Goal: Information Seeking & Learning: Learn about a topic

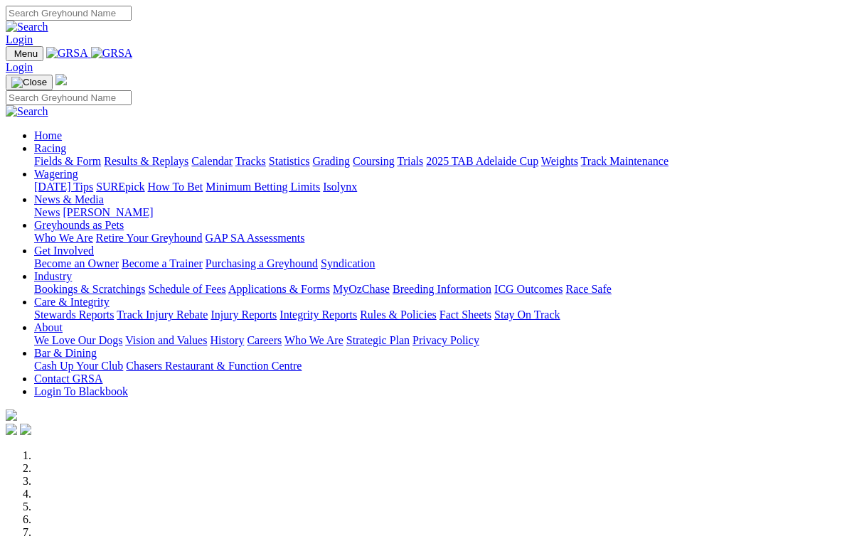
scroll to position [3, 0]
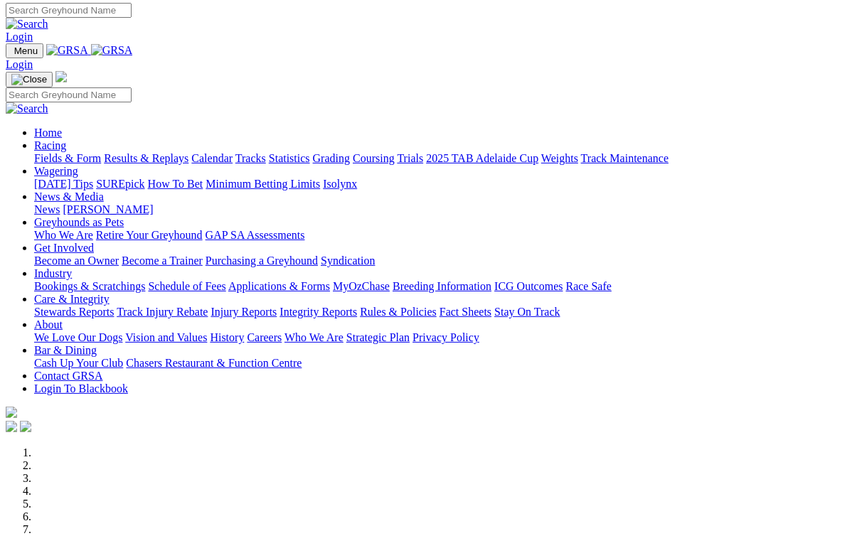
click at [170, 152] on link "Results & Replays" at bounding box center [146, 158] width 85 height 12
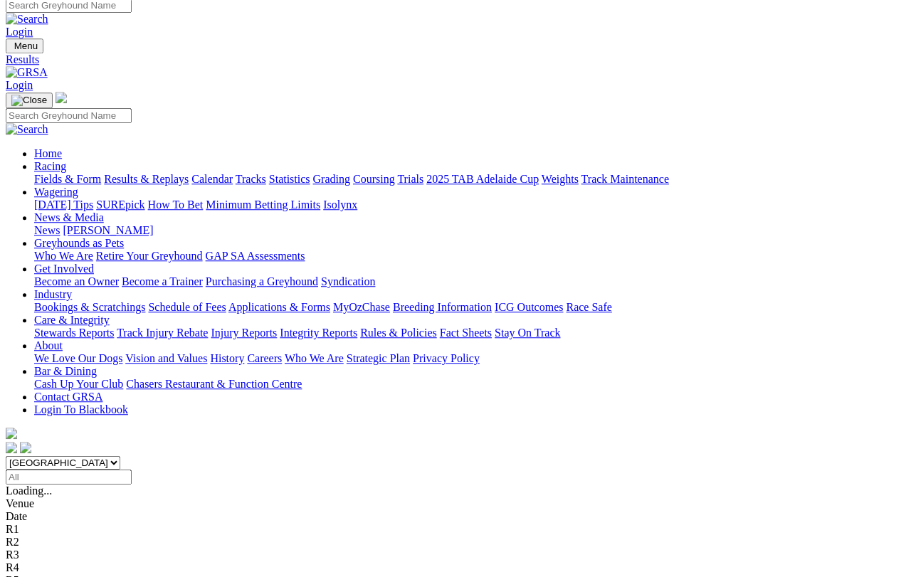
scroll to position [7, 0]
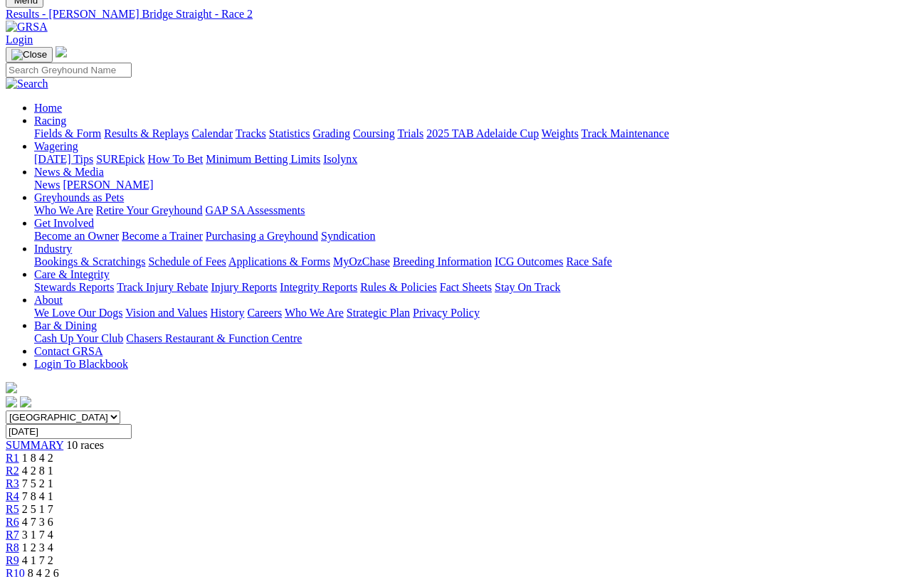
scroll to position [55, 0]
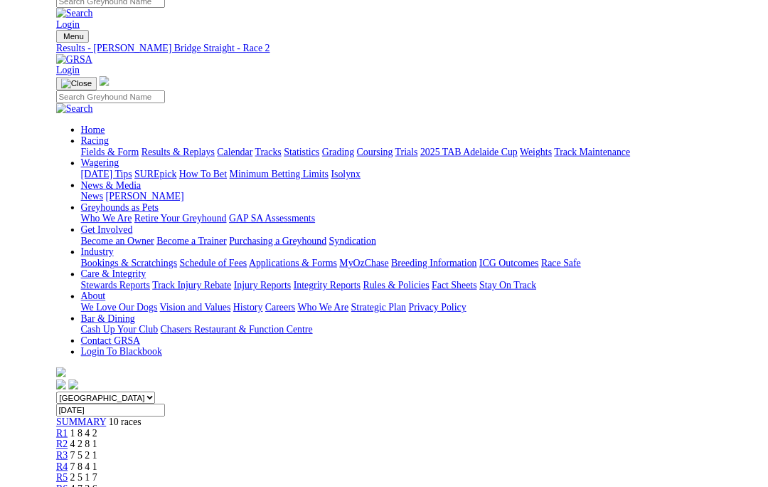
scroll to position [93, 0]
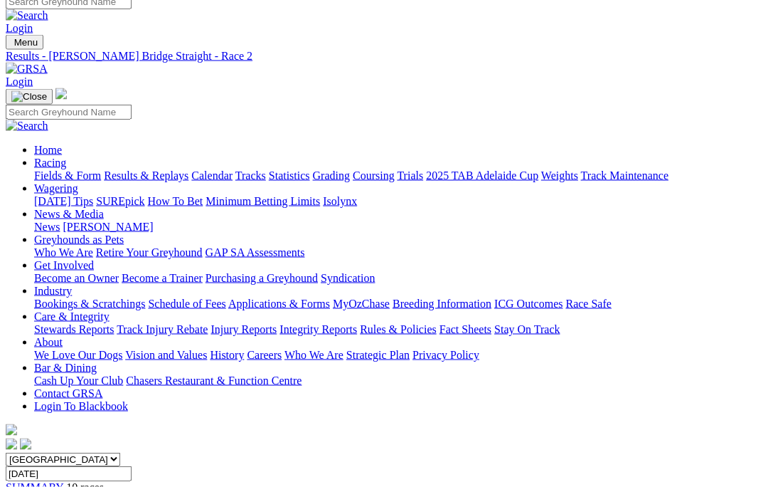
scroll to position [0, 0]
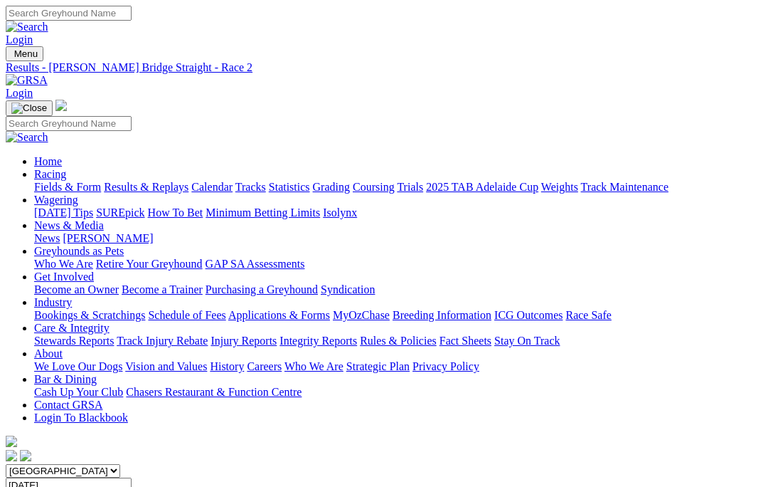
click at [132, 21] on input "Search" at bounding box center [69, 13] width 126 height 15
type input "Trophy darts"
click at [48, 21] on img at bounding box center [27, 27] width 43 height 13
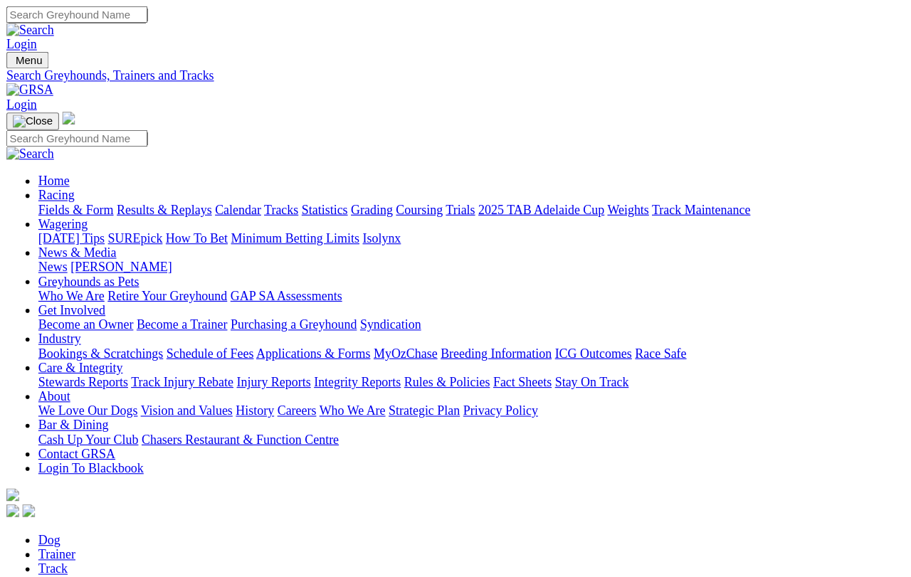
scroll to position [11, 0]
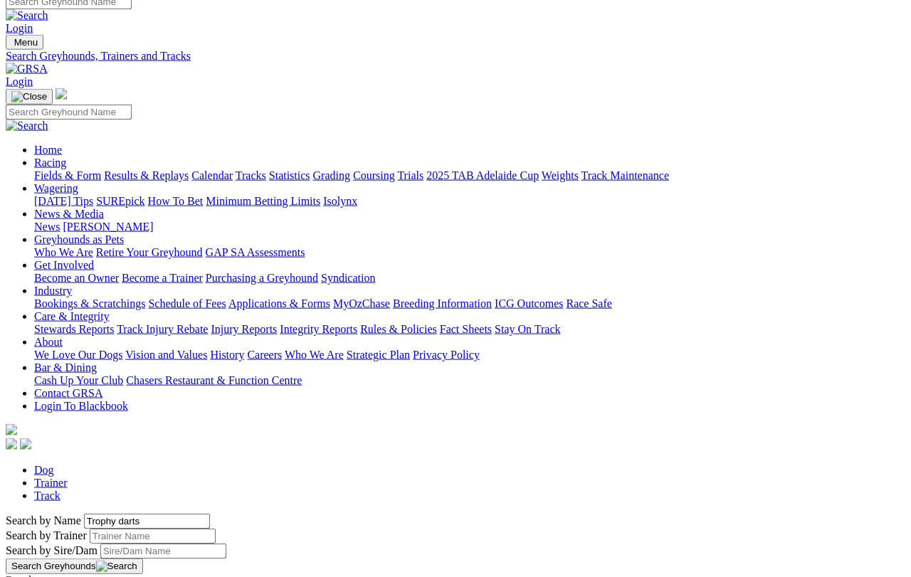
click at [68, 477] on link "Trainer" at bounding box center [50, 483] width 33 height 12
click at [60, 490] on link "Track" at bounding box center [47, 496] width 26 height 12
click at [68, 477] on link "Trainer" at bounding box center [50, 483] width 33 height 12
click at [54, 464] on link "Dog" at bounding box center [44, 470] width 20 height 12
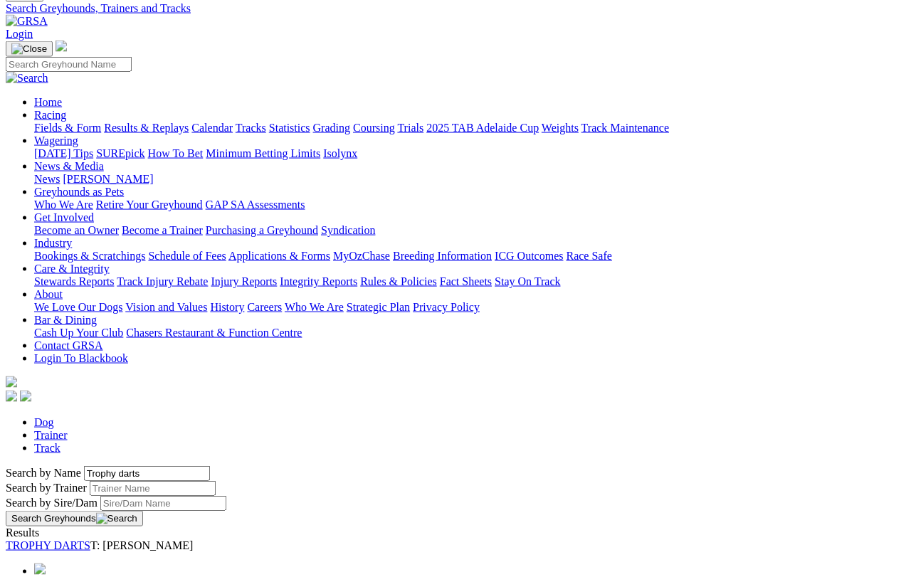
scroll to position [61, 0]
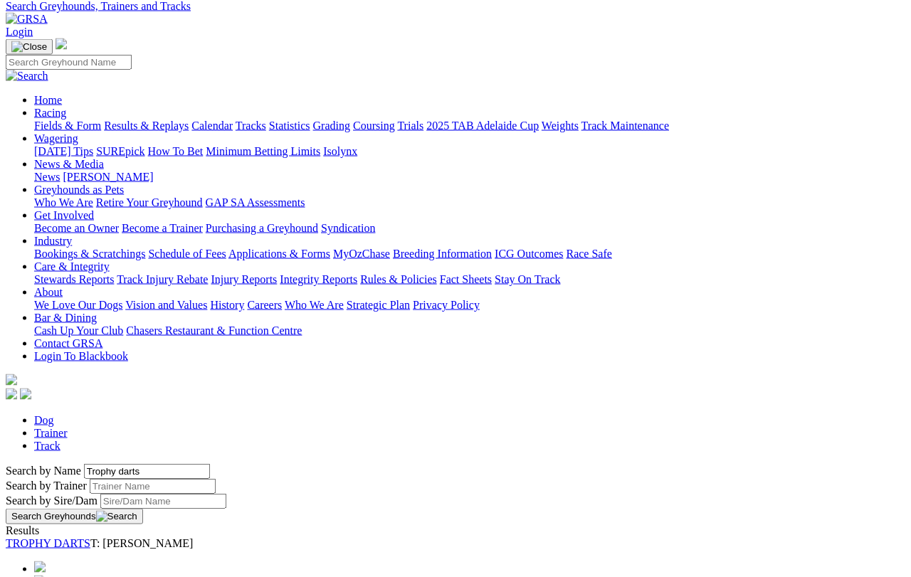
click at [90, 514] on link "TROPHY DARTS" at bounding box center [48, 543] width 85 height 12
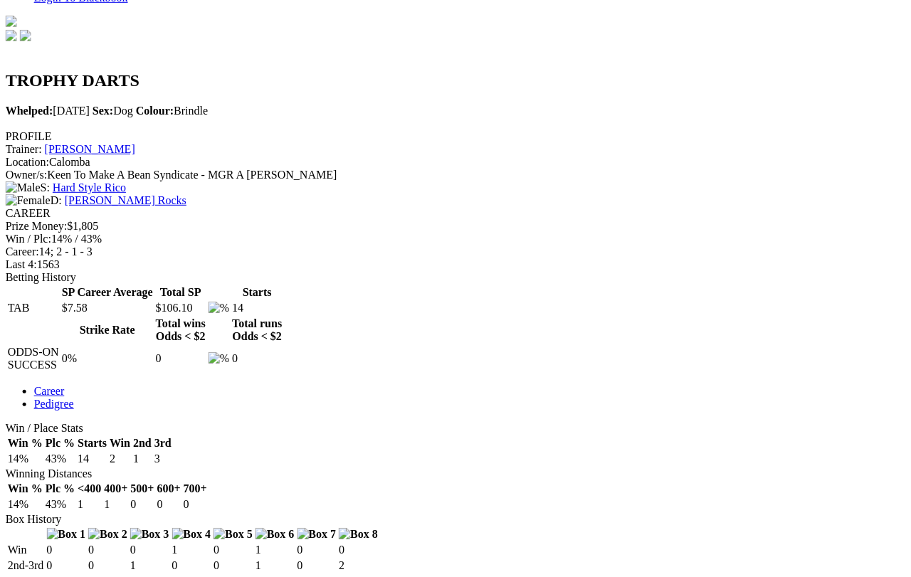
scroll to position [425, 22]
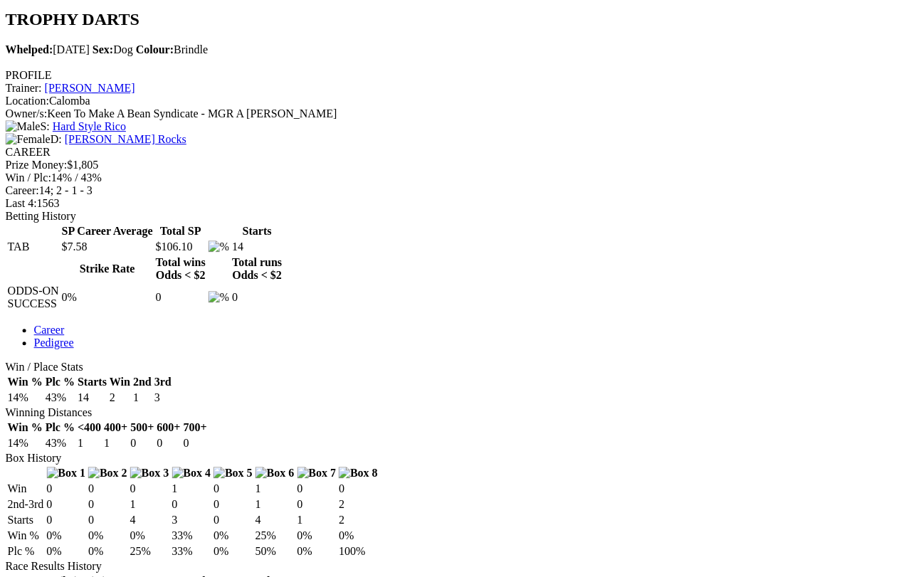
scroll to position [478, 23]
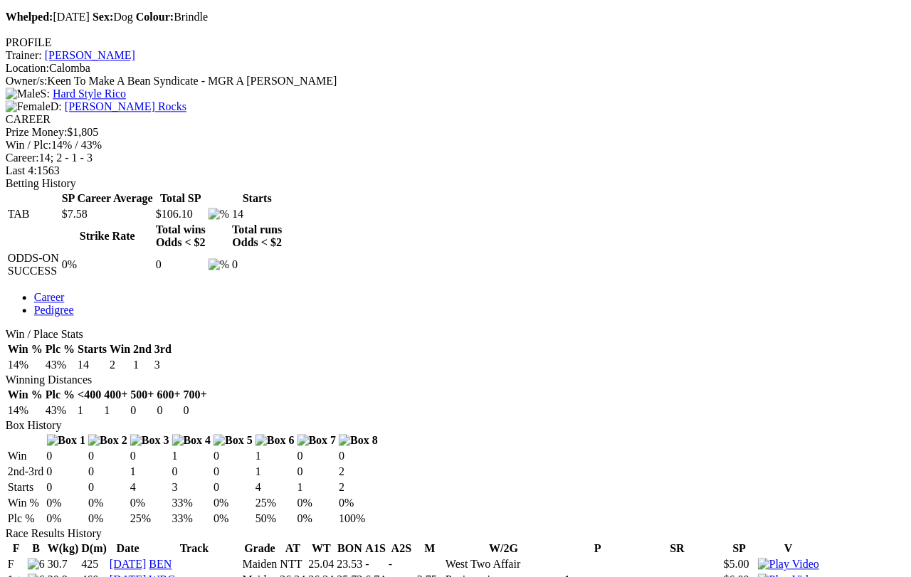
scroll to position [513, 16]
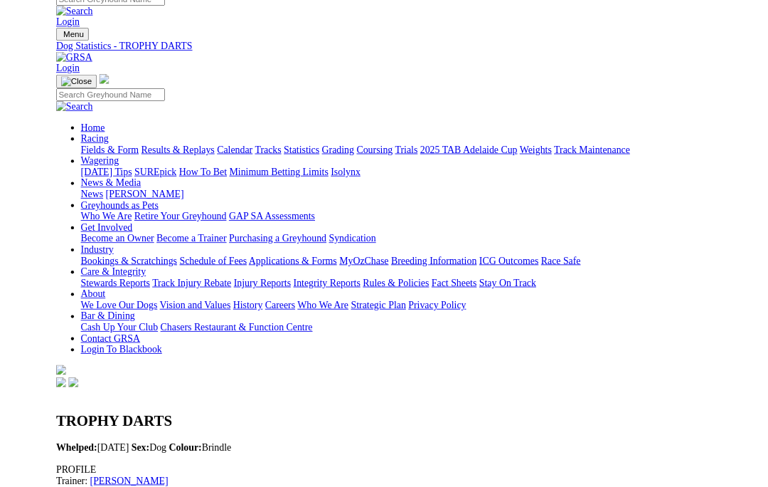
scroll to position [0, 0]
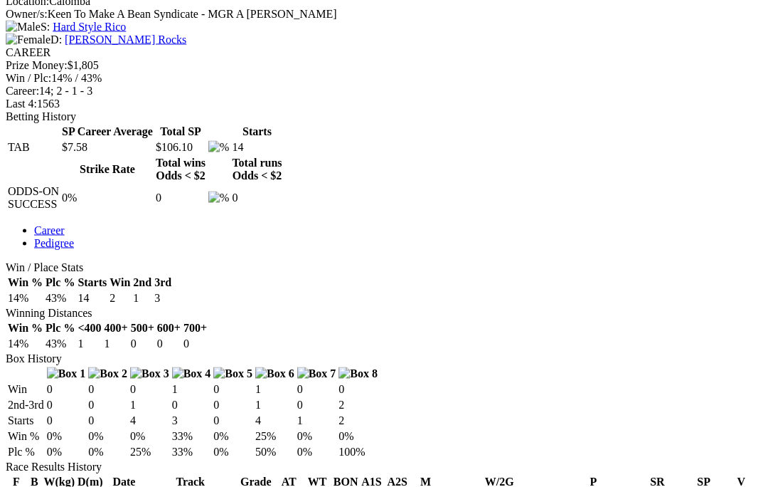
scroll to position [585, 0]
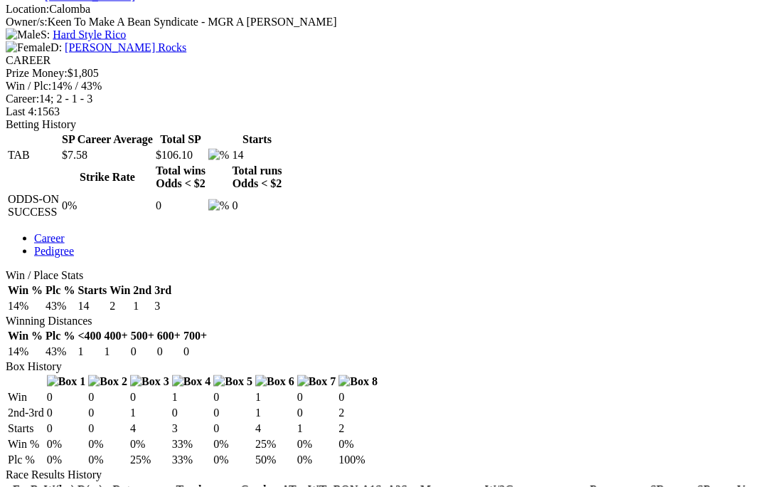
scroll to position [573, 0]
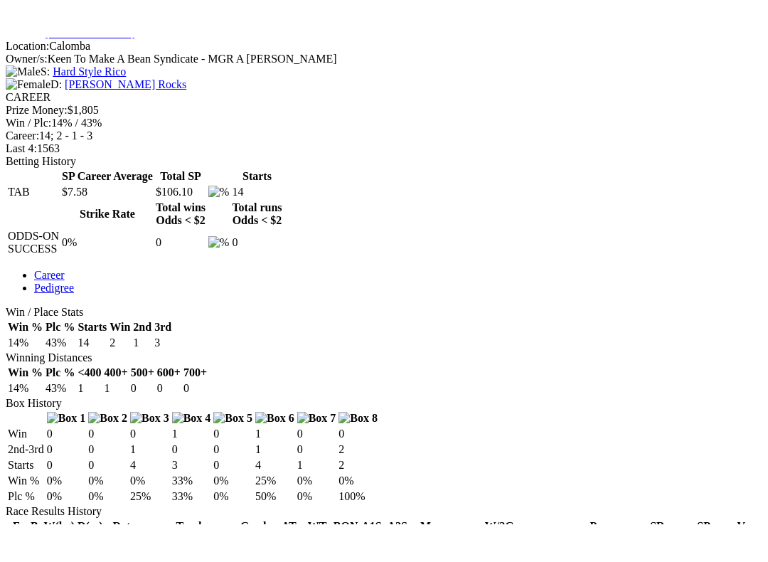
scroll to position [14, 0]
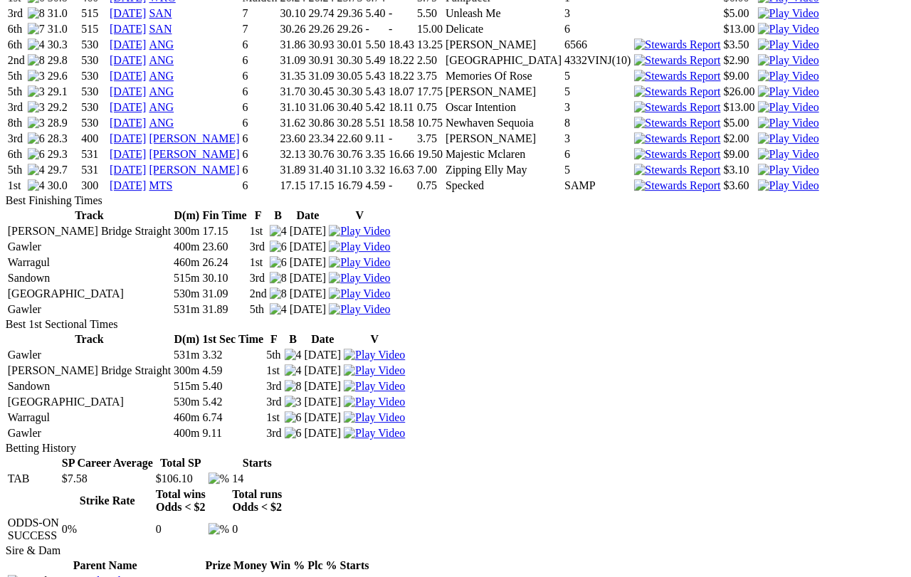
scroll to position [1094, 23]
click at [100, 365] on td "[PERSON_NAME] Bridge Straight" at bounding box center [89, 372] width 164 height 14
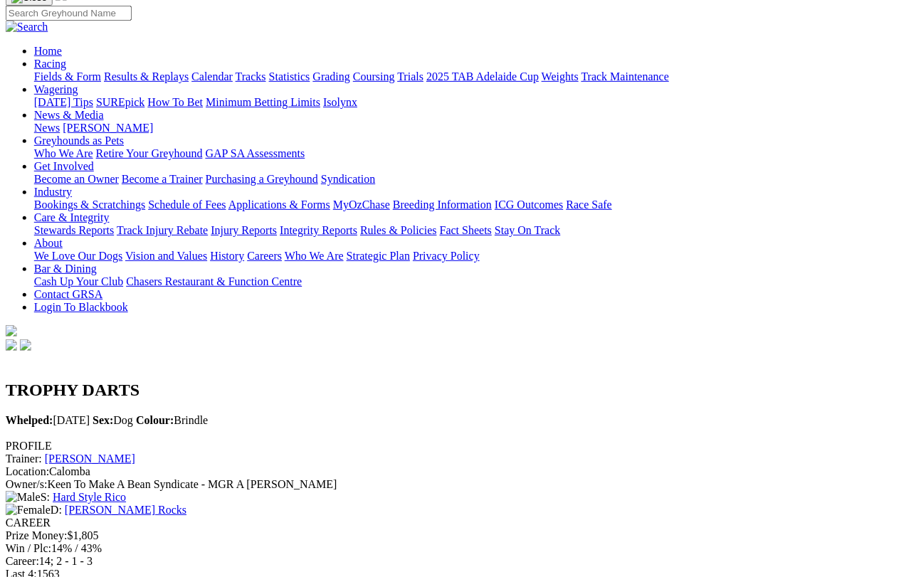
scroll to position [0, 23]
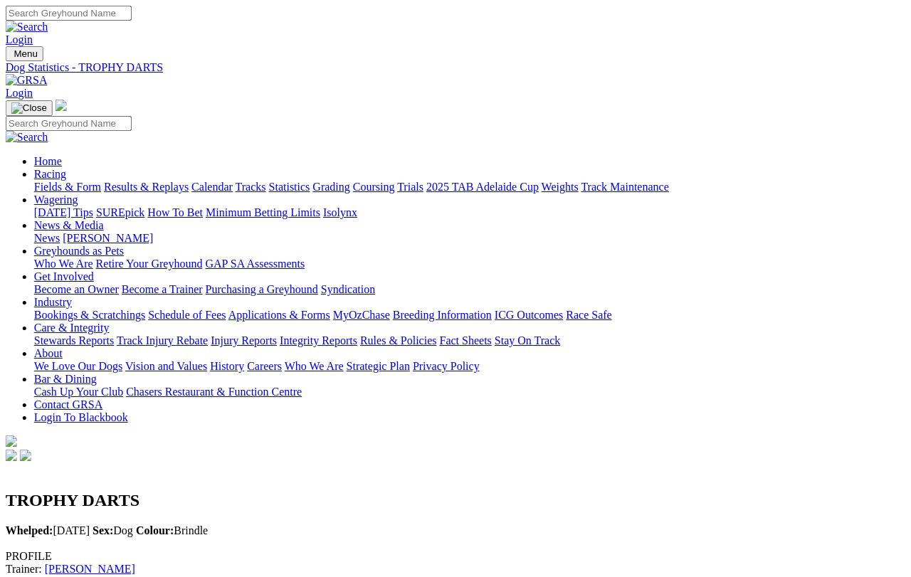
click at [48, 74] on img at bounding box center [27, 80] width 42 height 13
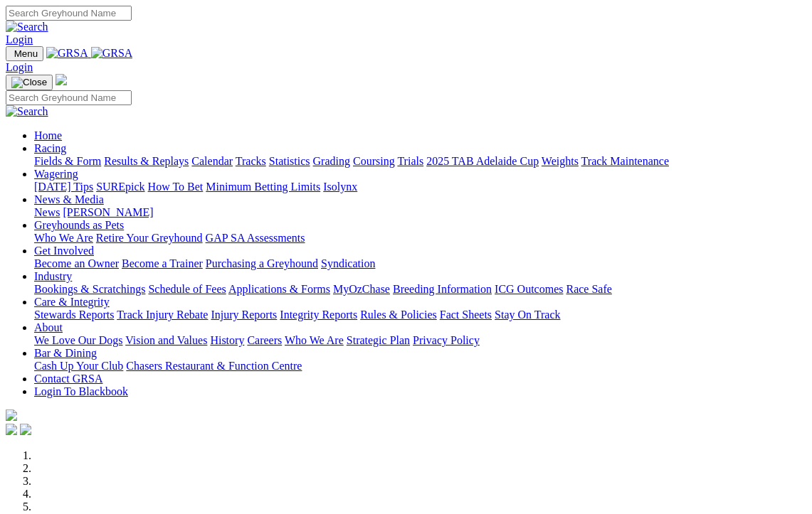
click at [133, 60] on img at bounding box center [112, 53] width 42 height 13
click at [78, 168] on link "Wagering" at bounding box center [56, 174] width 44 height 12
click at [93, 181] on link "[DATE] Tips" at bounding box center [63, 187] width 59 height 12
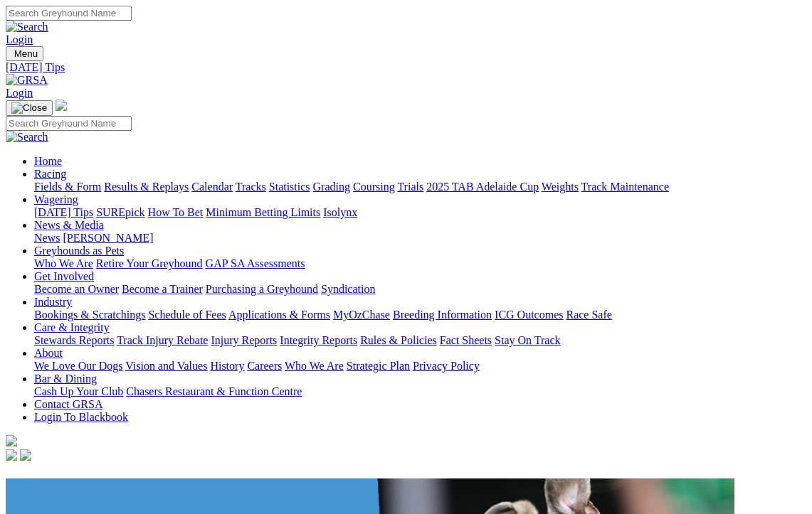
click at [104, 219] on link "News & Media" at bounding box center [69, 225] width 70 height 12
click at [66, 168] on link "Racing" at bounding box center [50, 174] width 32 height 12
click at [266, 181] on link "Tracks" at bounding box center [251, 187] width 31 height 12
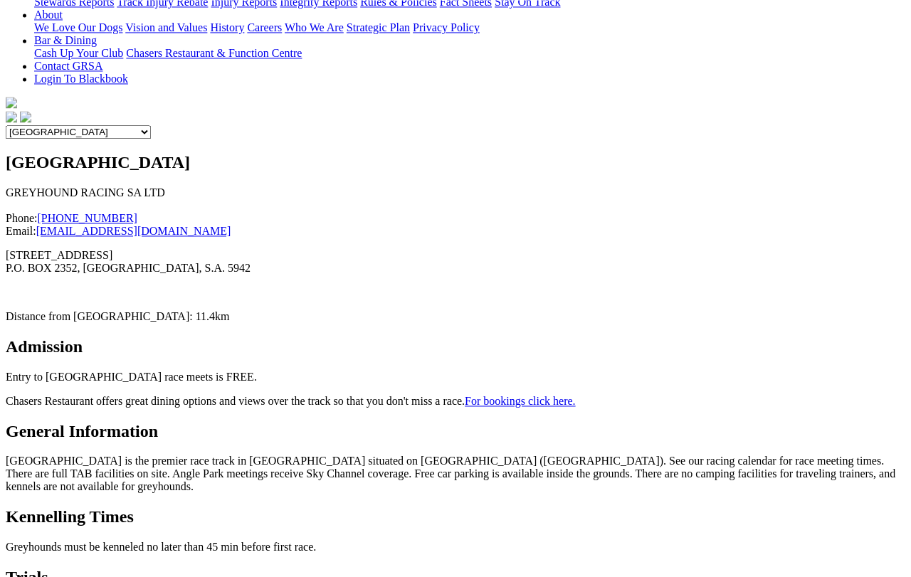
scroll to position [324, 0]
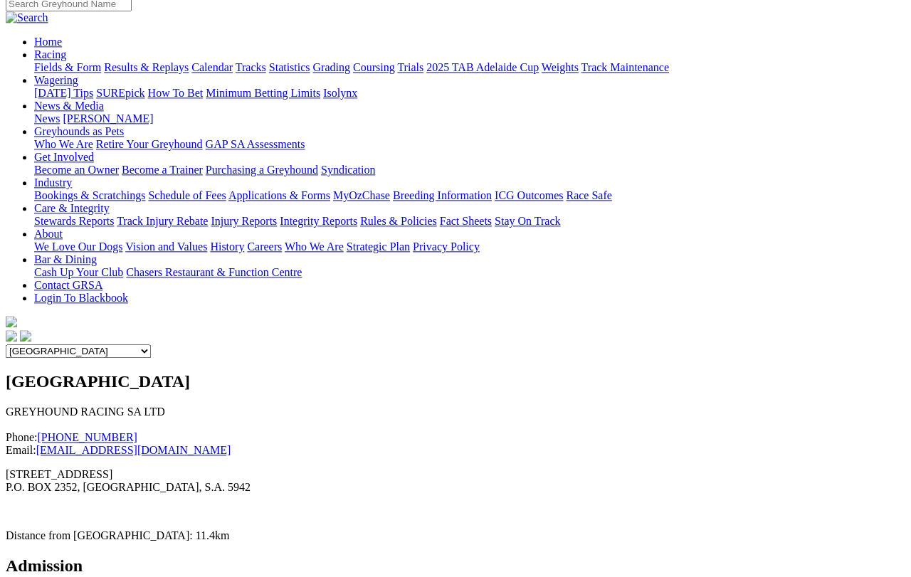
click at [151, 345] on select "Angle Park Gawler [GEOGRAPHIC_DATA] [PERSON_NAME][GEOGRAPHIC_DATA] [US_STATE] G…" at bounding box center [78, 352] width 145 height 14
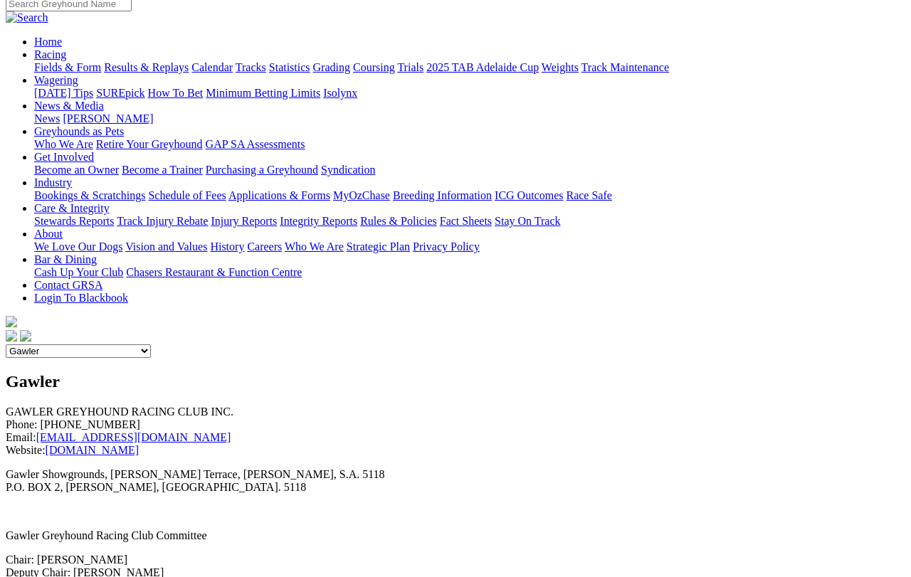
click at [151, 344] on select "Angle Park Gawler Mount Gambier Murray Bridge Virginia GOTBA Coursing" at bounding box center [78, 351] width 145 height 14
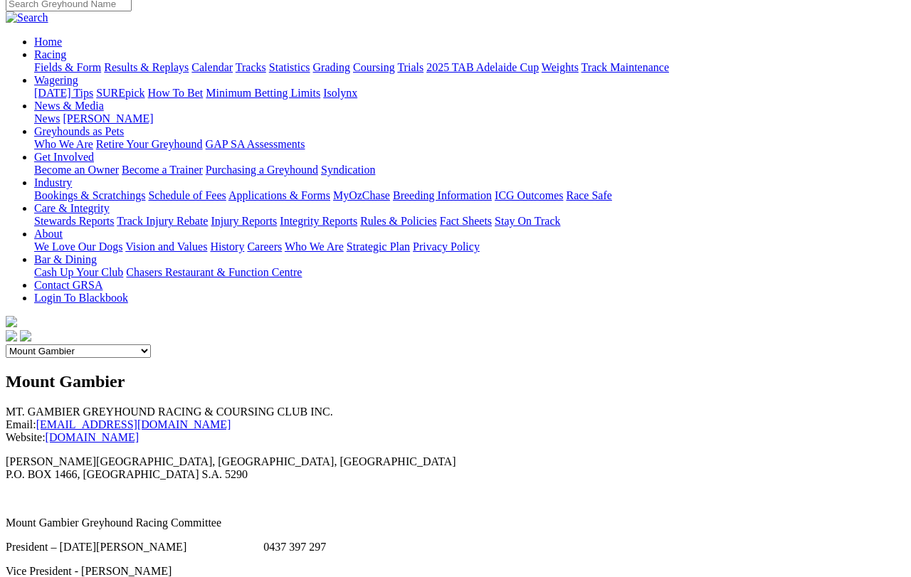
click at [151, 344] on select "Angle Park Gawler Mount Gambier Murray Bridge Virginia GOTBA Coursing" at bounding box center [78, 351] width 145 height 14
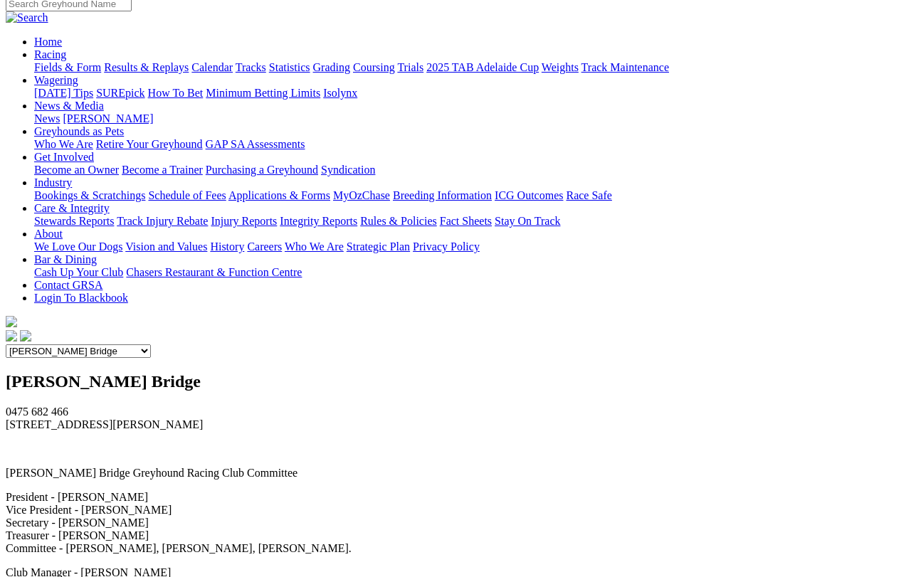
click at [151, 344] on select "Angle Park Gawler Mount Gambier Murray Bridge Virginia GOTBA Coursing" at bounding box center [78, 351] width 145 height 14
select select "5"
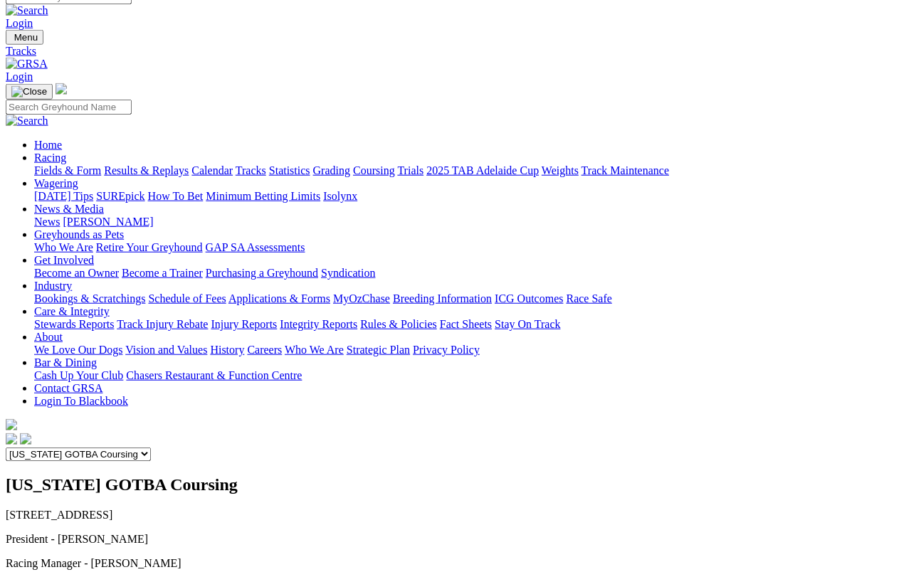
scroll to position [0, 0]
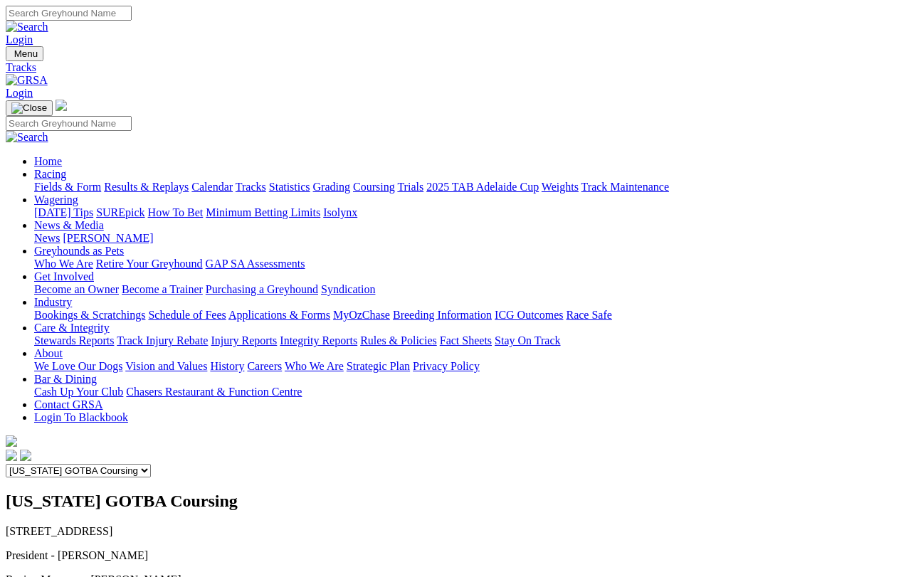
click at [65, 181] on link "Fields & Form" at bounding box center [67, 187] width 67 height 12
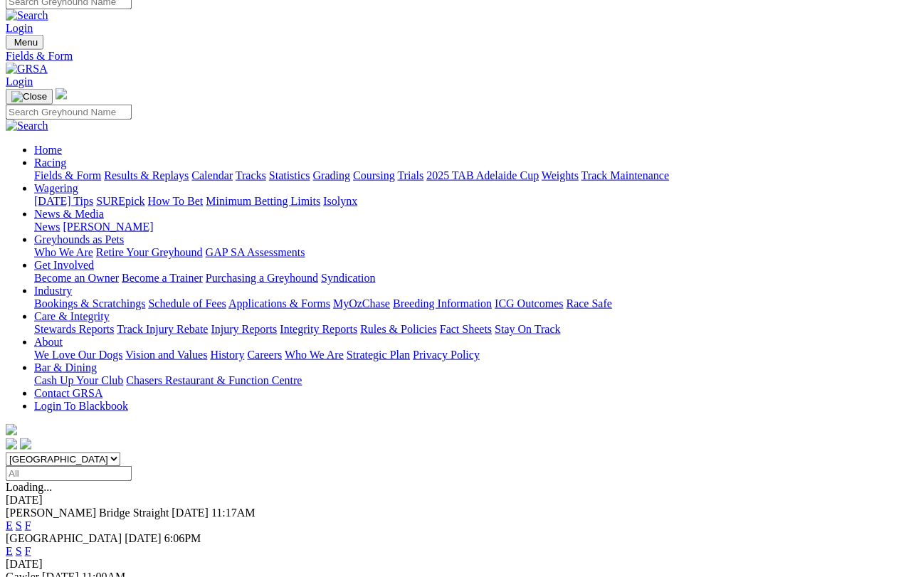
scroll to position [11, 0]
click at [22, 519] on link "S" at bounding box center [19, 525] width 6 height 12
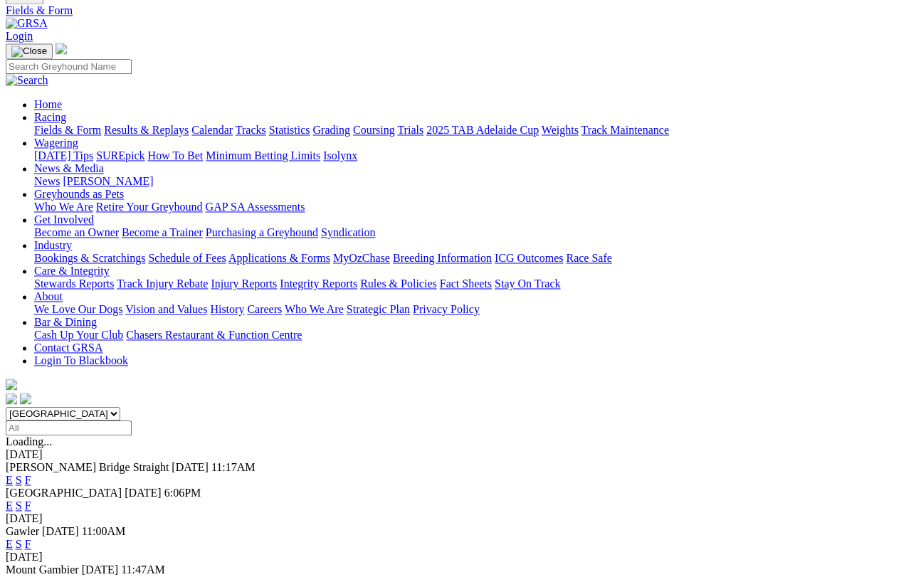
scroll to position [56, 0]
click at [13, 475] on link "E" at bounding box center [9, 481] width 7 height 12
